Goal: Task Accomplishment & Management: Use online tool/utility

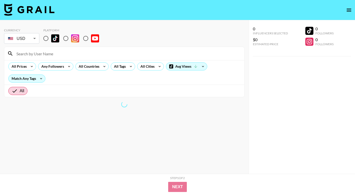
click at [48, 37] on input "radio" at bounding box center [46, 38] width 11 height 11
radio input "true"
click at [125, 68] on div "All Tags" at bounding box center [119, 67] width 16 height 8
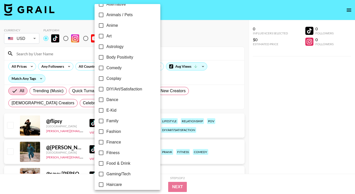
scroll to position [52, 0]
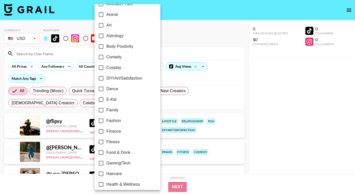
click at [103, 89] on input "Dance" at bounding box center [101, 88] width 11 height 11
checkbox input "true"
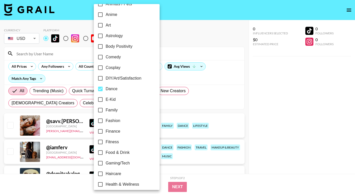
click at [283, 95] on div at bounding box center [177, 97] width 355 height 194
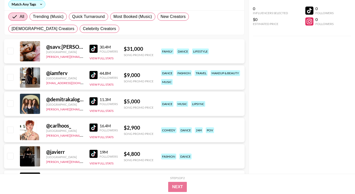
scroll to position [76, 0]
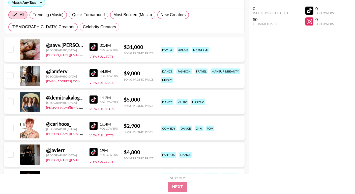
click at [95, 49] on img at bounding box center [94, 47] width 8 height 8
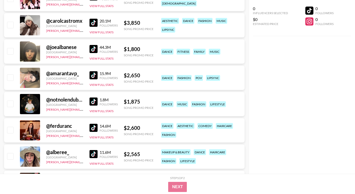
scroll to position [678, 0]
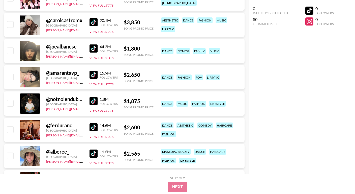
click at [94, 97] on img at bounding box center [94, 101] width 8 height 8
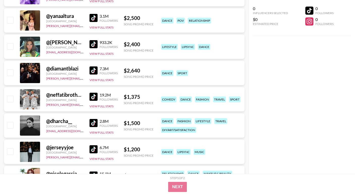
scroll to position [1268, 0]
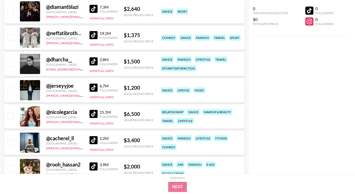
click at [91, 87] on img at bounding box center [94, 87] width 8 height 8
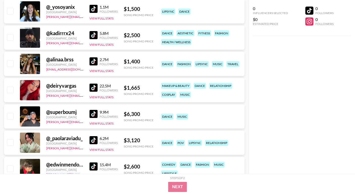
scroll to position [1819, 0]
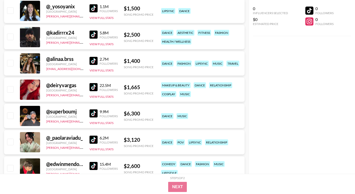
click at [91, 61] on img at bounding box center [94, 61] width 8 height 8
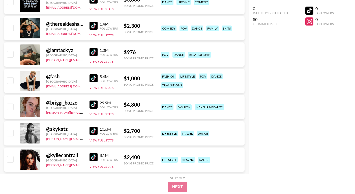
scroll to position [2394, 0]
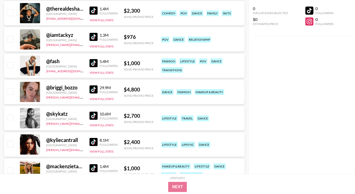
click at [97, 139] on img at bounding box center [94, 142] width 8 height 8
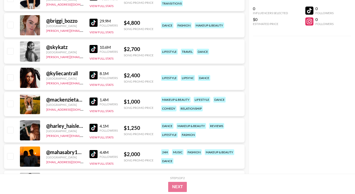
scroll to position [2480, 0]
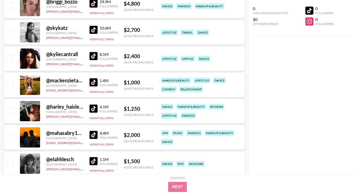
click at [94, 107] on img at bounding box center [94, 108] width 8 height 8
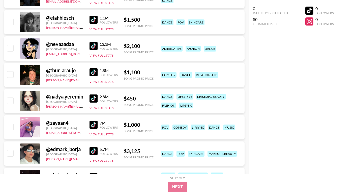
scroll to position [2631, 0]
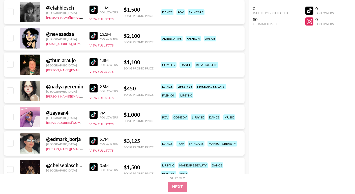
click at [95, 33] on img at bounding box center [94, 36] width 8 height 8
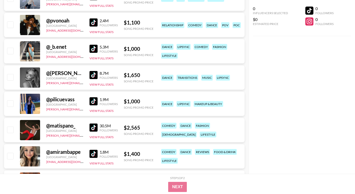
scroll to position [2974, 0]
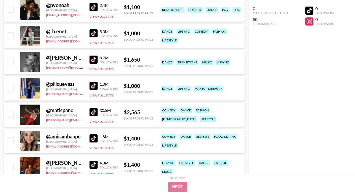
click at [94, 61] on img at bounding box center [94, 59] width 8 height 8
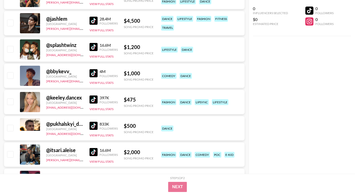
scroll to position [3485, 0]
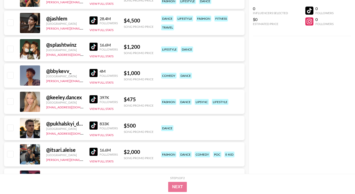
click at [95, 100] on img at bounding box center [94, 99] width 8 height 8
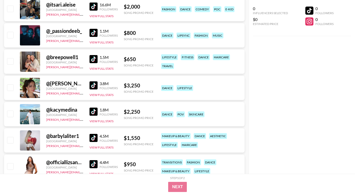
scroll to position [3634, 0]
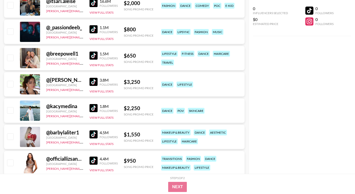
click at [94, 32] on img at bounding box center [94, 29] width 8 height 8
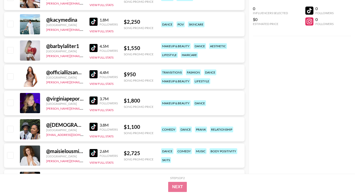
scroll to position [3721, 0]
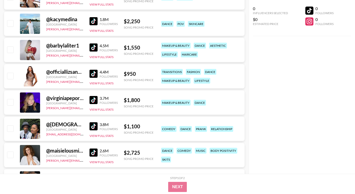
click at [93, 75] on img at bounding box center [94, 74] width 8 height 8
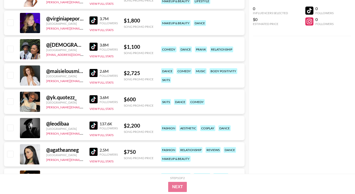
scroll to position [3878, 0]
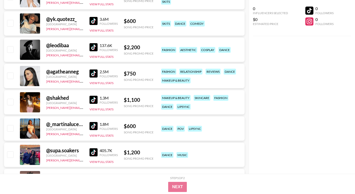
click at [95, 98] on img at bounding box center [94, 100] width 8 height 8
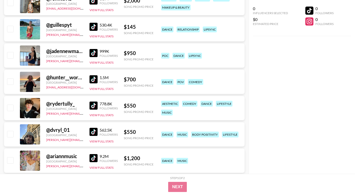
scroll to position [5266, 0]
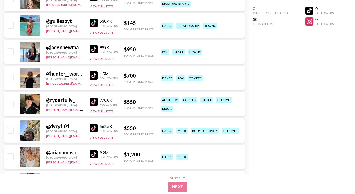
click at [96, 101] on img at bounding box center [94, 102] width 8 height 8
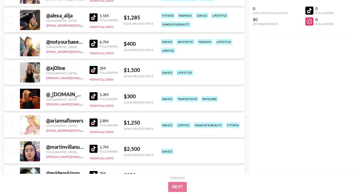
scroll to position [7735, 0]
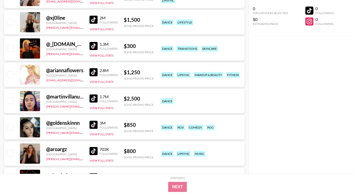
click at [94, 72] on img at bounding box center [94, 72] width 8 height 8
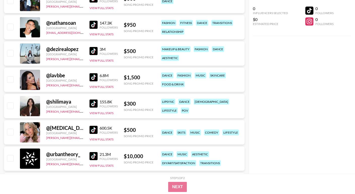
scroll to position [9748, 0]
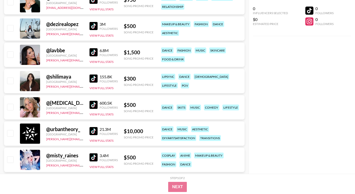
click at [96, 103] on img at bounding box center [94, 105] width 8 height 8
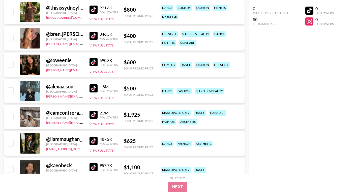
scroll to position [10289, 0]
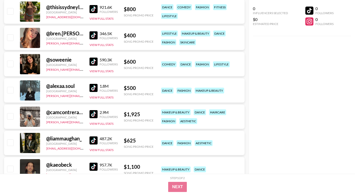
click at [94, 60] on img at bounding box center [94, 61] width 8 height 8
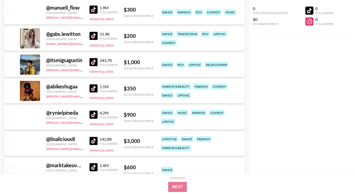
scroll to position [11624, 0]
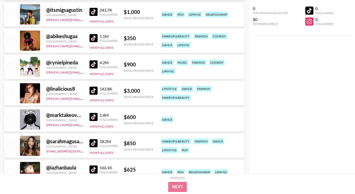
click at [94, 91] on img at bounding box center [94, 90] width 8 height 8
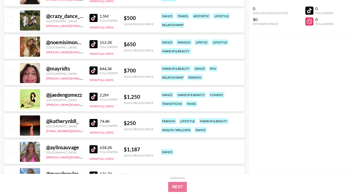
scroll to position [11830, 0]
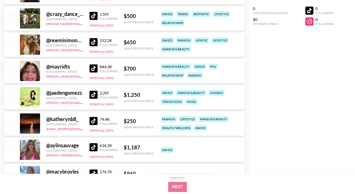
click at [91, 95] on img at bounding box center [94, 95] width 8 height 8
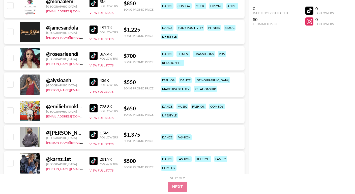
scroll to position [12656, 0]
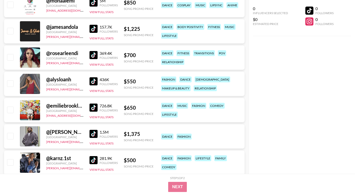
click at [97, 109] on img at bounding box center [94, 107] width 8 height 8
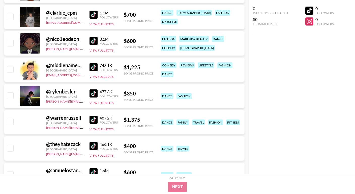
scroll to position [13221, 0]
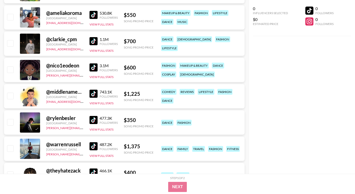
click at [94, 70] on img at bounding box center [94, 67] width 8 height 8
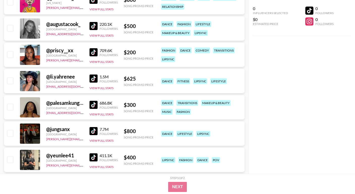
scroll to position [13498, 0]
click at [90, 76] on img at bounding box center [94, 78] width 8 height 8
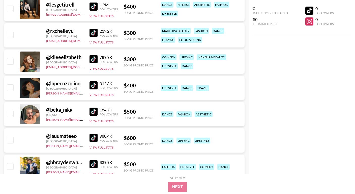
scroll to position [14512, 0]
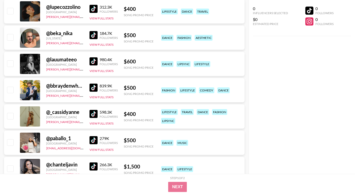
click at [92, 86] on img at bounding box center [94, 87] width 8 height 8
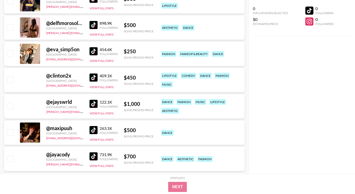
scroll to position [15441, 0]
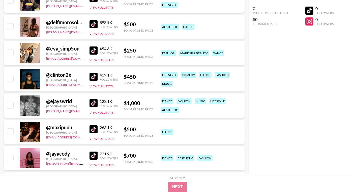
click at [91, 78] on img at bounding box center [94, 77] width 8 height 8
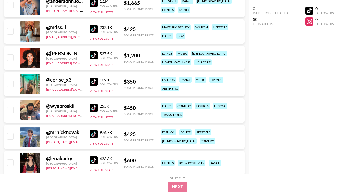
scroll to position [15897, 0]
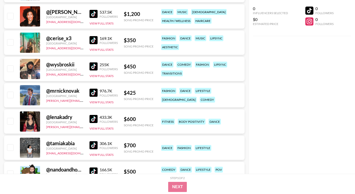
click at [93, 92] on img at bounding box center [94, 93] width 8 height 8
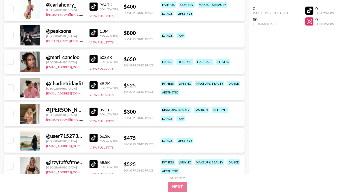
scroll to position [16712, 0]
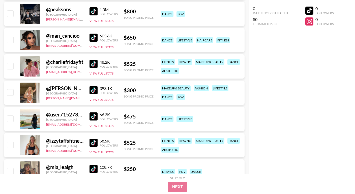
click at [93, 90] on img at bounding box center [94, 90] width 8 height 8
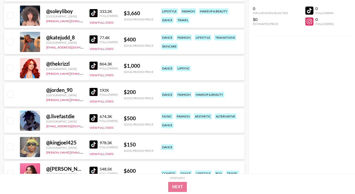
scroll to position [17680, 0]
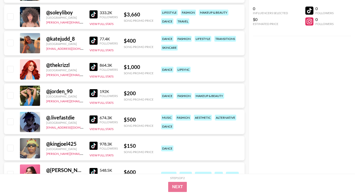
click at [94, 41] on img at bounding box center [94, 41] width 8 height 8
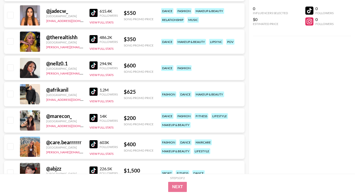
scroll to position [18227, 0]
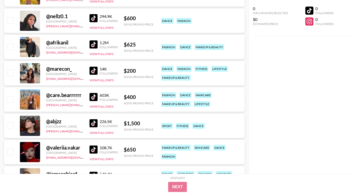
click at [94, 97] on img at bounding box center [94, 97] width 8 height 8
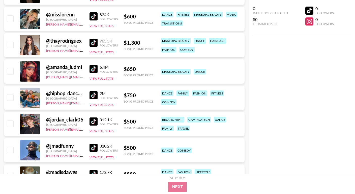
scroll to position [18535, 0]
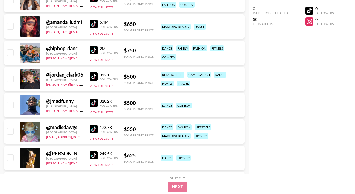
click at [94, 78] on img at bounding box center [94, 76] width 8 height 8
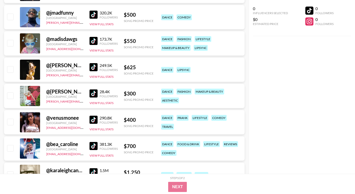
scroll to position [18698, 0]
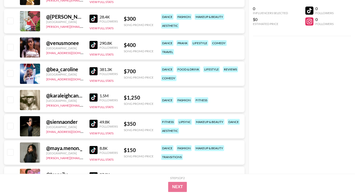
click at [91, 70] on img at bounding box center [94, 71] width 8 height 8
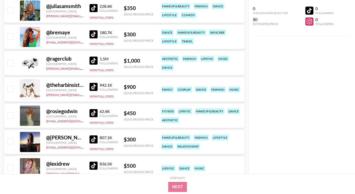
scroll to position [19082, 0]
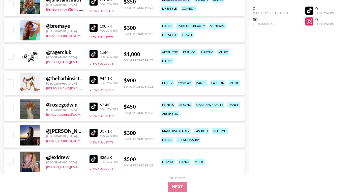
click at [92, 105] on img at bounding box center [94, 106] width 8 height 8
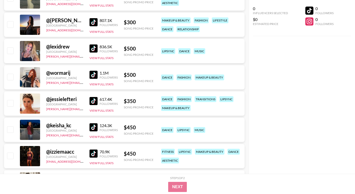
click at [93, 48] on img at bounding box center [94, 48] width 8 height 8
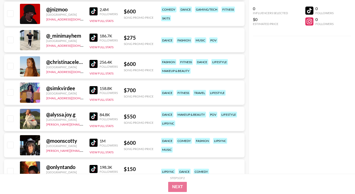
scroll to position [19467, 0]
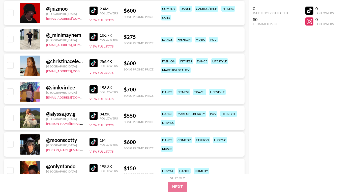
click at [95, 61] on img at bounding box center [94, 63] width 8 height 8
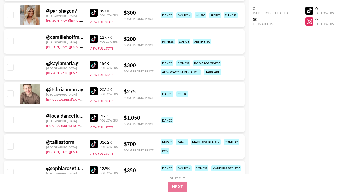
scroll to position [20150, 0]
